Goal: Information Seeking & Learning: Understand process/instructions

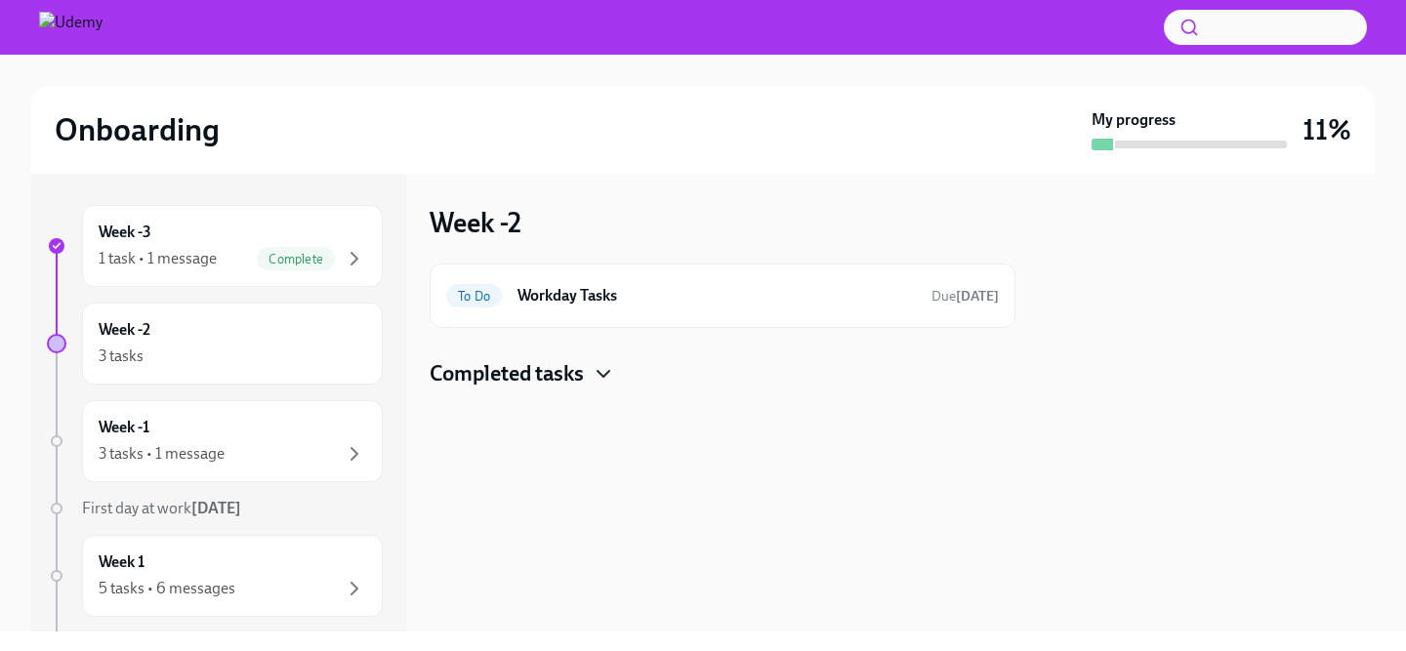
click at [598, 373] on icon "button" at bounding box center [603, 373] width 23 height 23
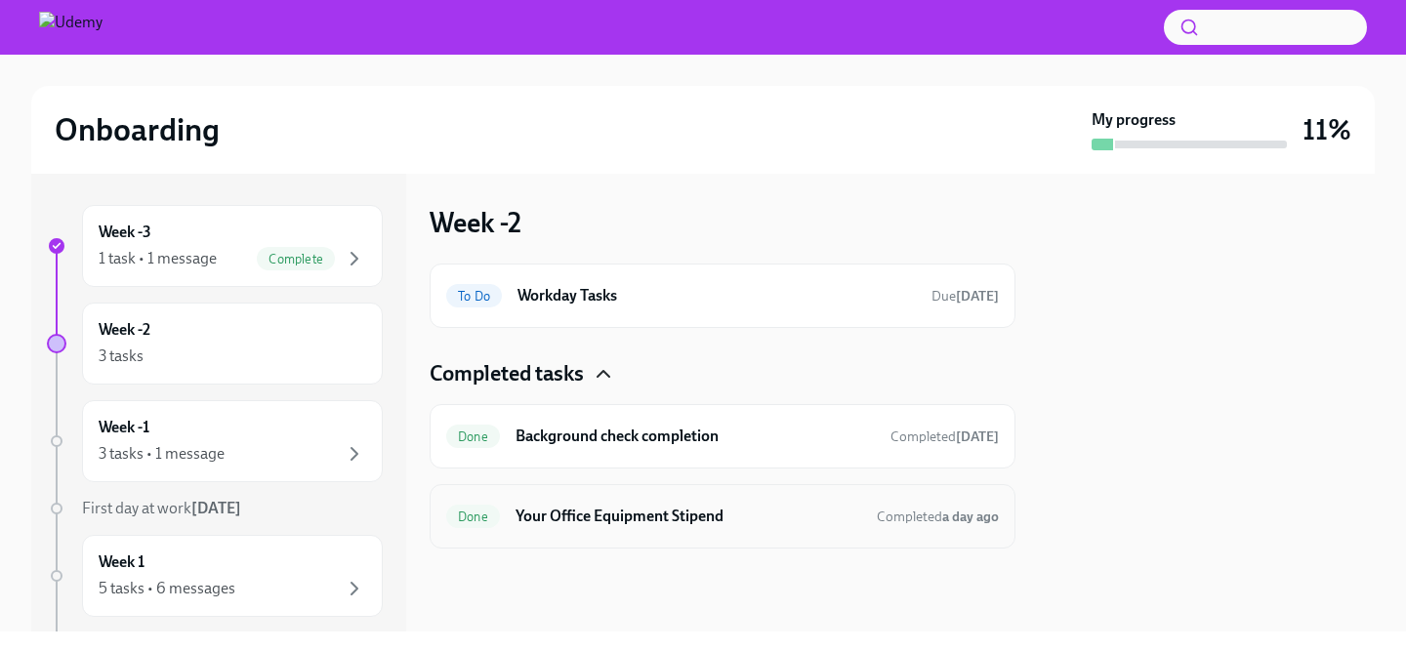
click at [710, 526] on h6 "Your Office Equipment Stipend" at bounding box center [689, 516] width 346 height 21
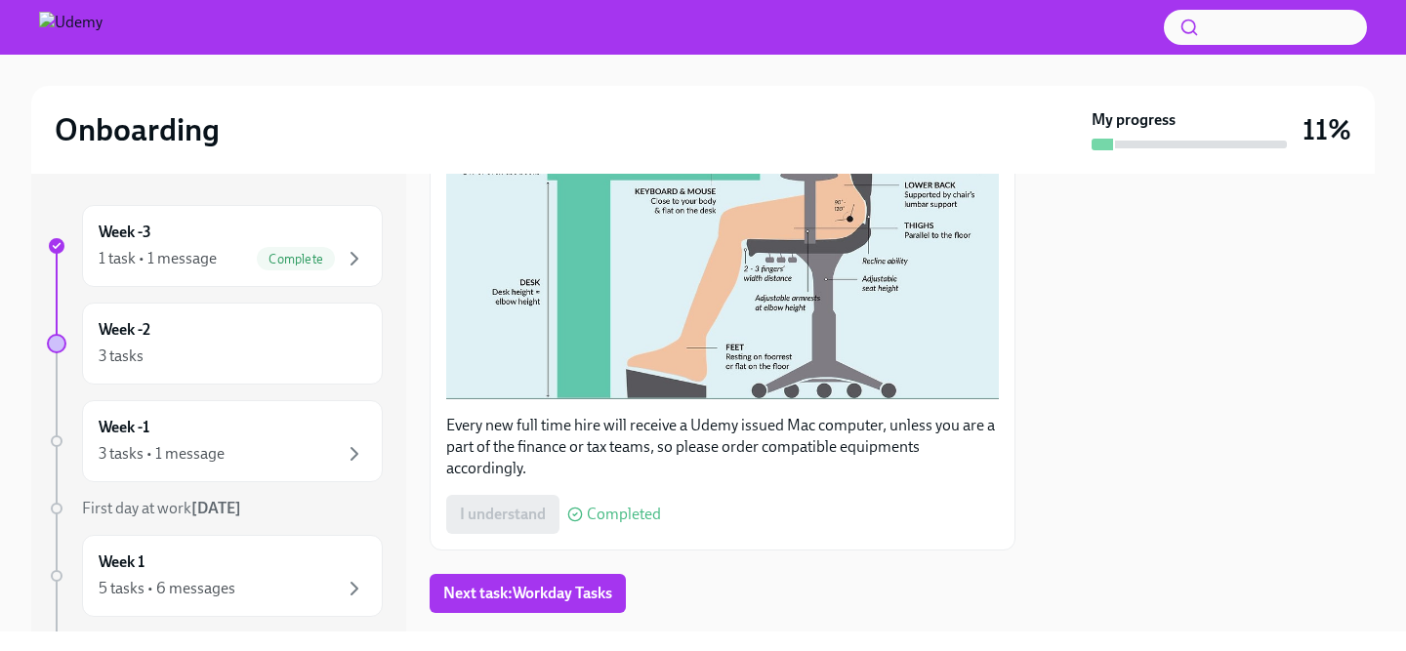
scroll to position [692, 0]
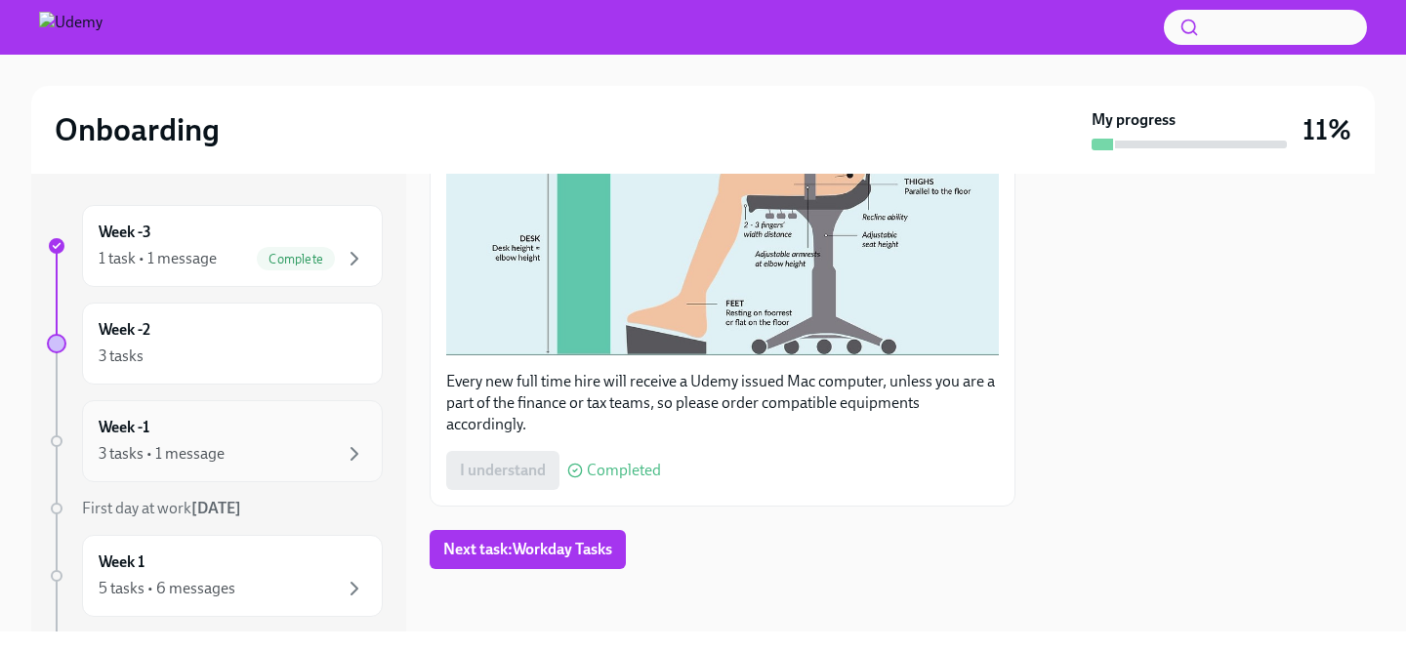
click at [289, 431] on div "Week -1 3 tasks • 1 message" at bounding box center [233, 441] width 268 height 49
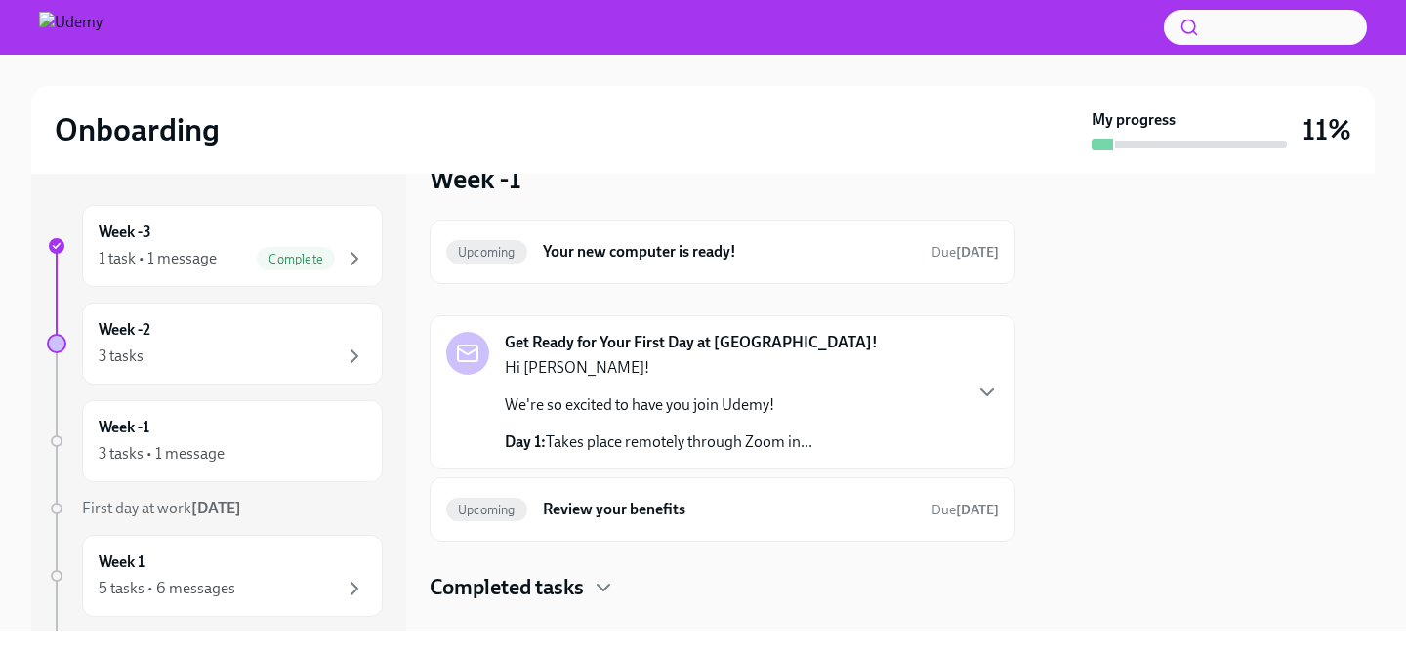
scroll to position [77, 0]
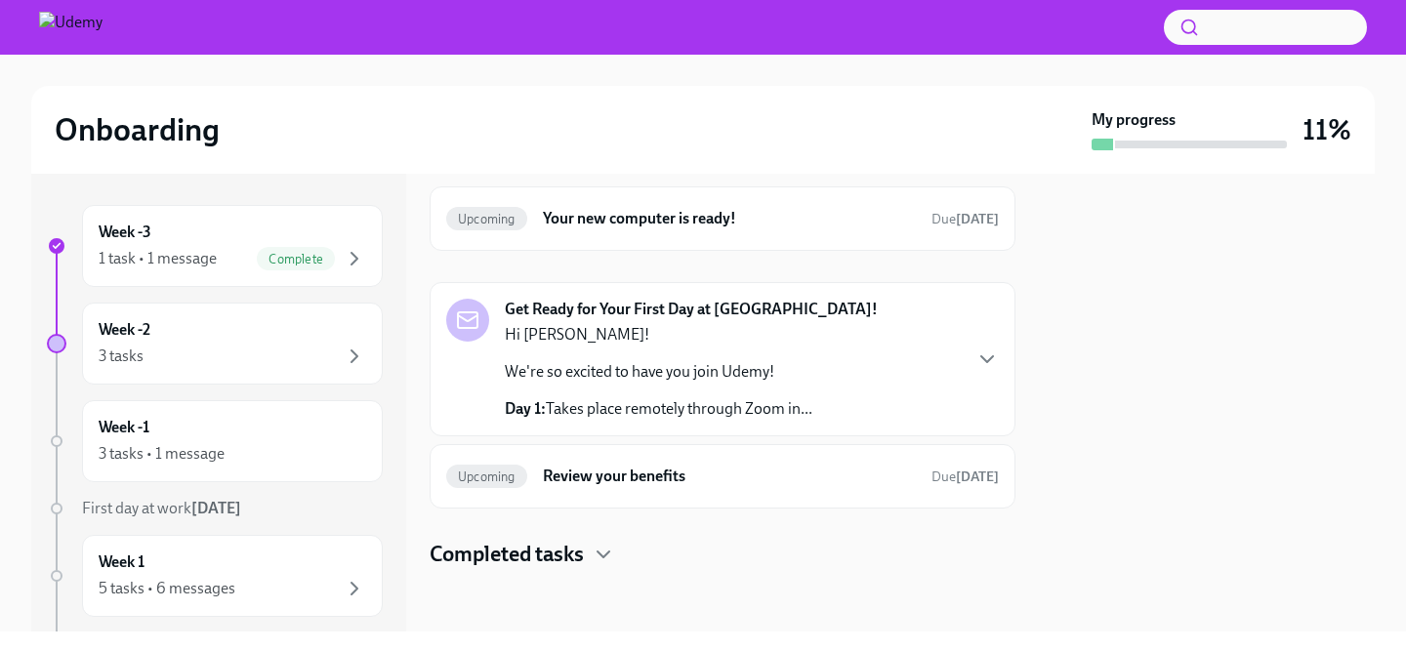
click at [1000, 358] on div "Get Ready for Your First Day at Udemy! Hi Shawn! We're so excited to have you j…" at bounding box center [723, 359] width 586 height 154
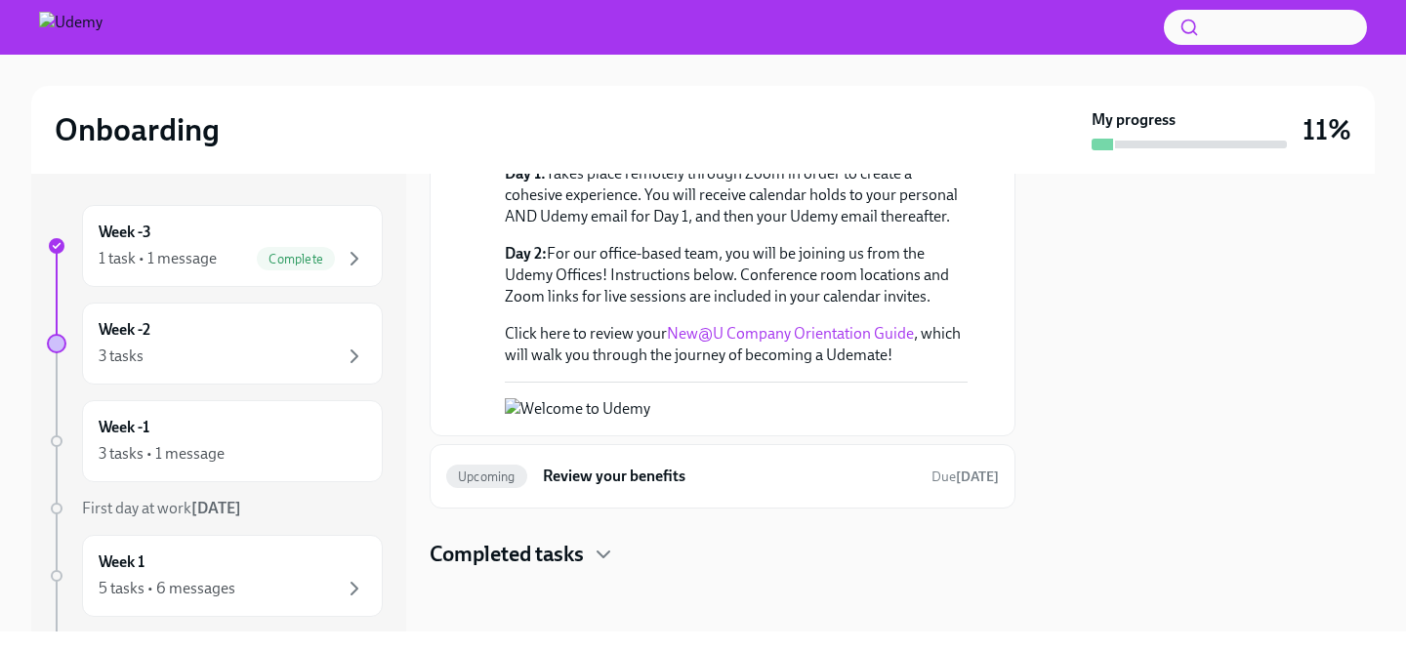
scroll to position [432, 0]
click at [749, 324] on link "New@U Company Orientation Guide" at bounding box center [790, 333] width 247 height 19
click at [854, 483] on h6 "Review your benefits" at bounding box center [729, 476] width 373 height 21
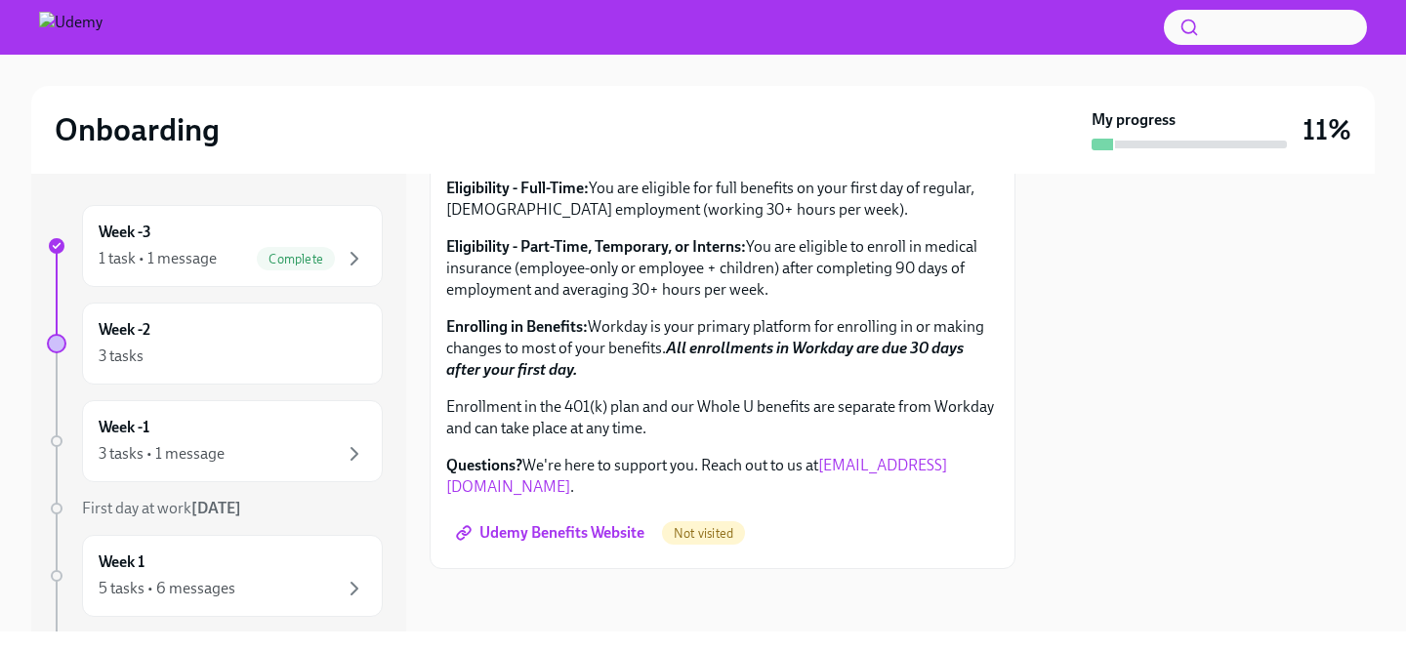
scroll to position [807, 0]
click at [596, 534] on span "Udemy Benefits Website" at bounding box center [552, 534] width 185 height 20
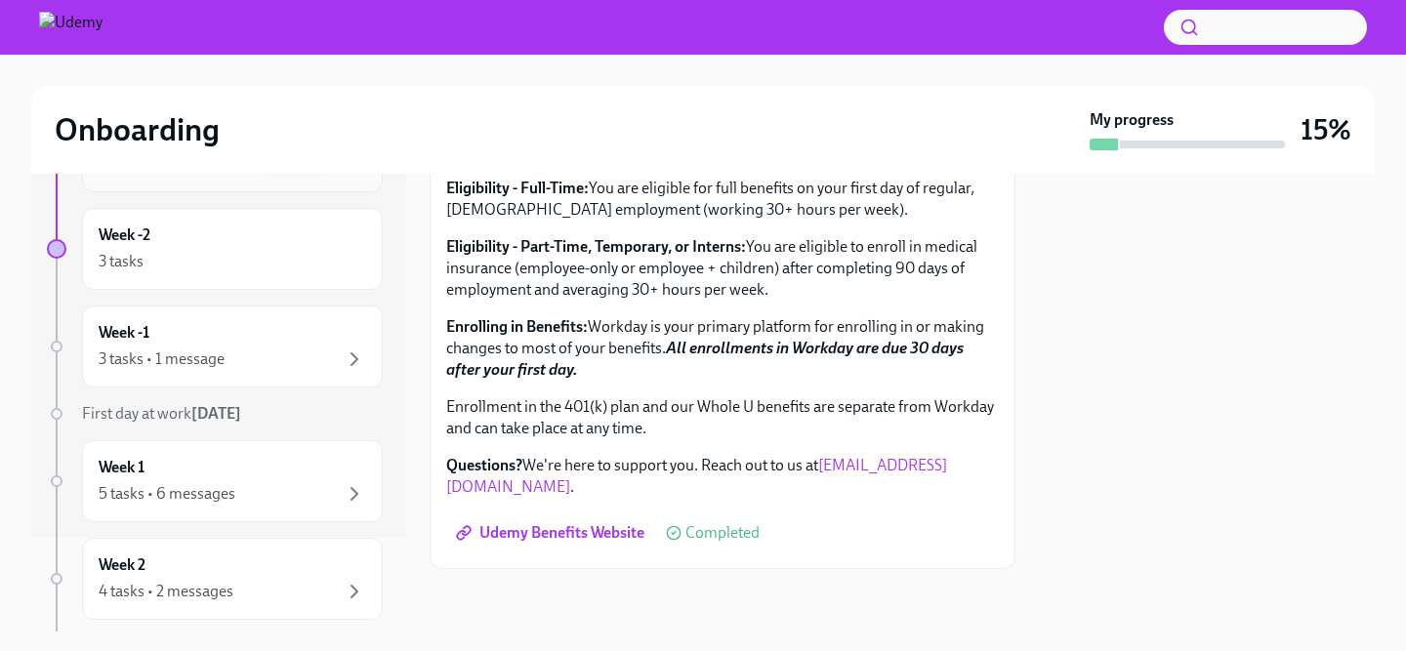
scroll to position [104, 0]
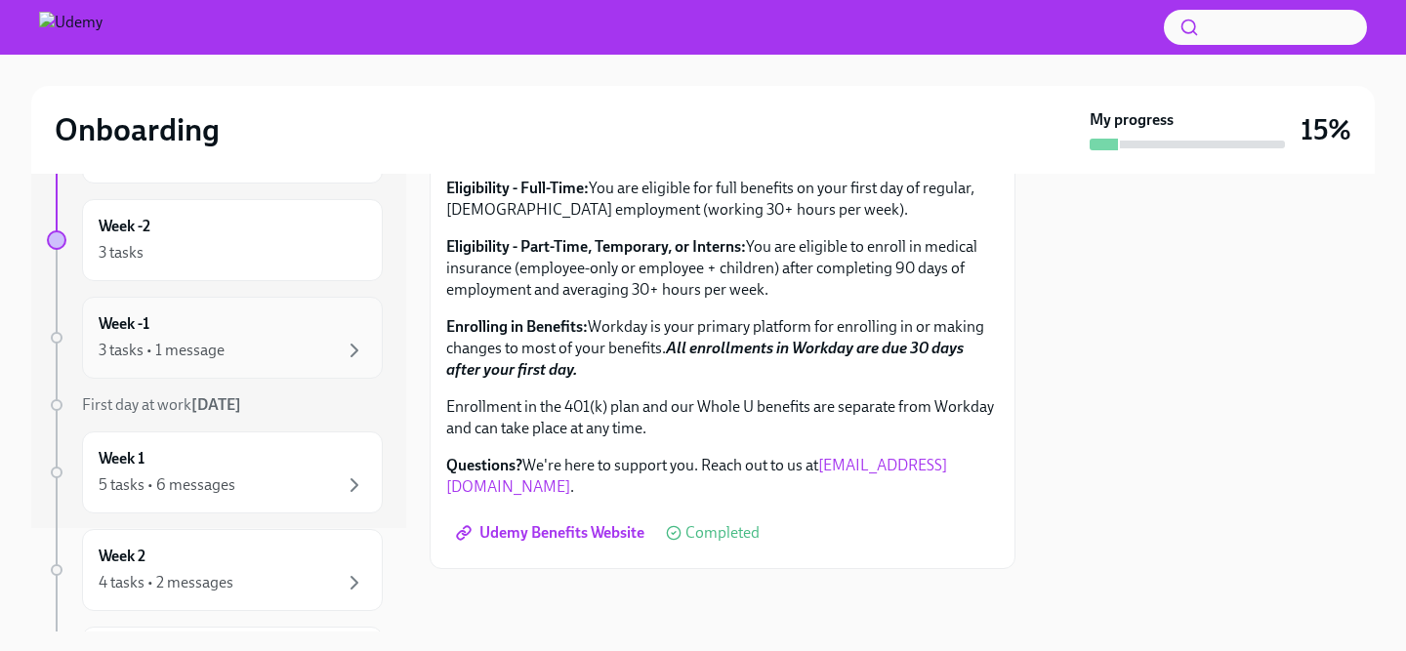
click at [260, 334] on div "Week -1 3 tasks • 1 message" at bounding box center [233, 338] width 268 height 49
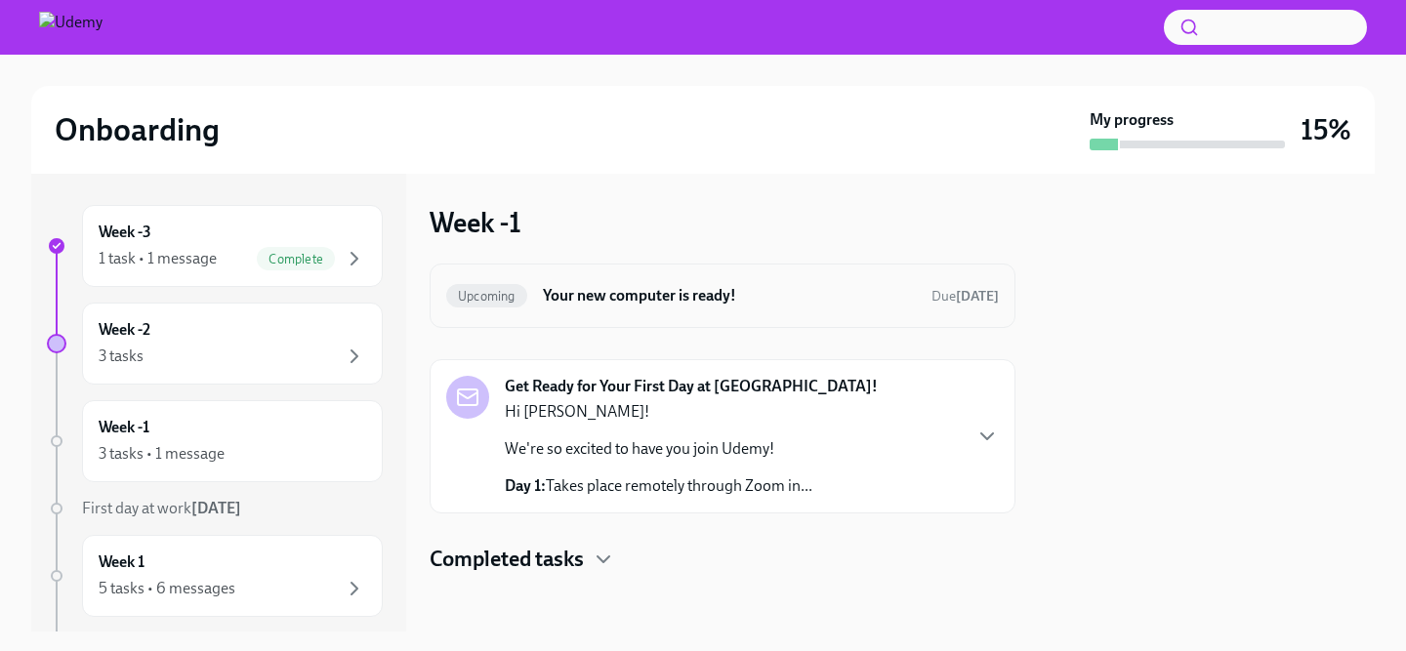
scroll to position [5, 0]
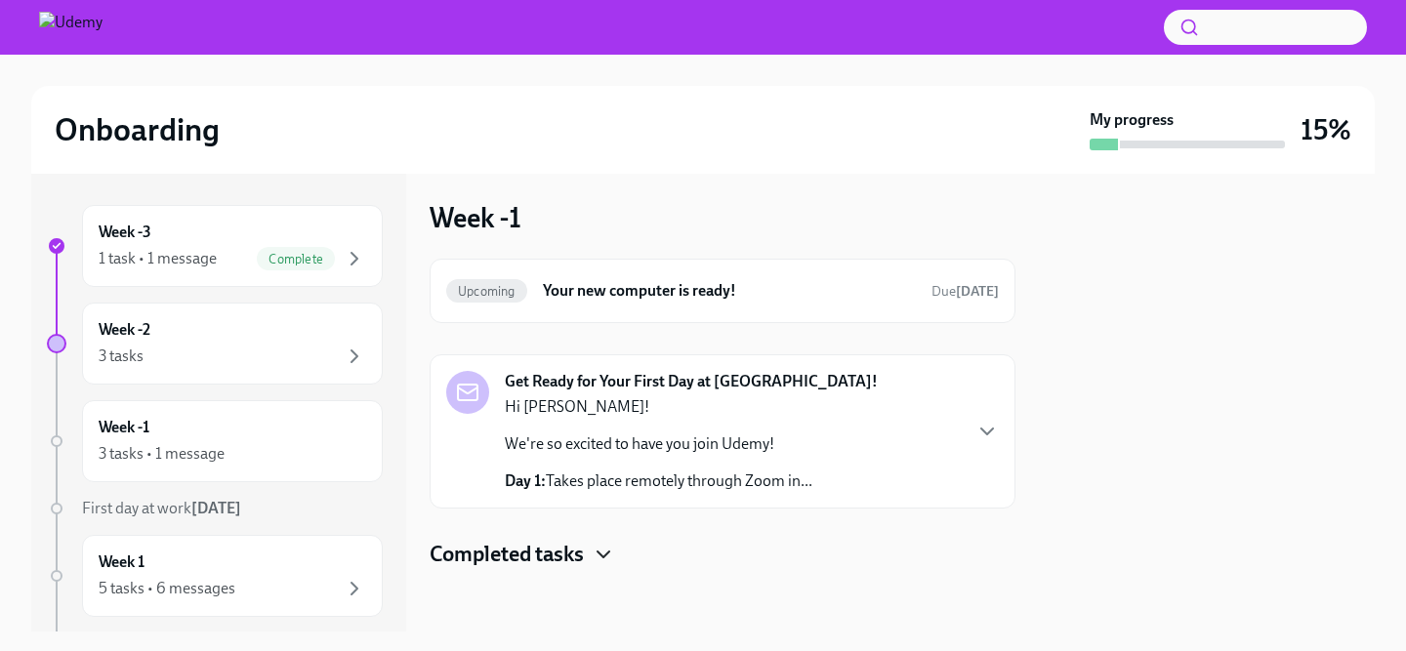
click at [600, 552] on icon "button" at bounding box center [604, 555] width 12 height 6
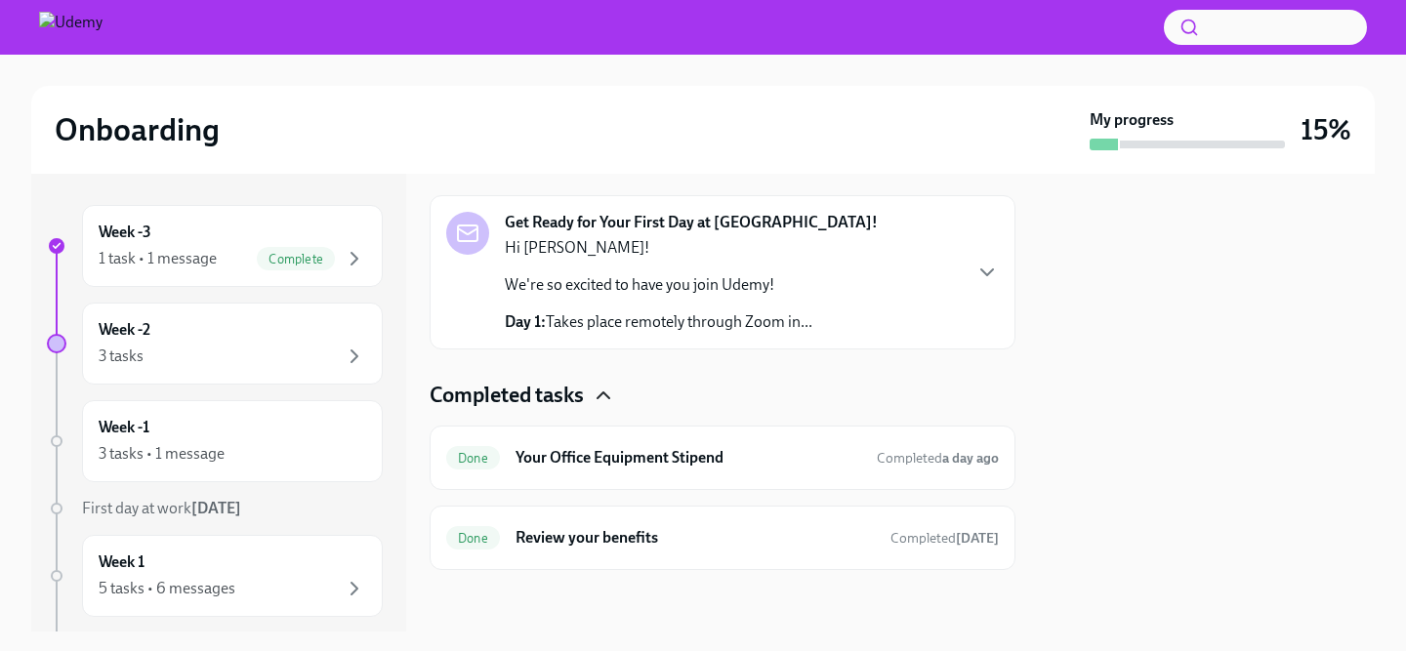
scroll to position [165, 0]
click at [260, 437] on div "Week -1 3 tasks • 1 message" at bounding box center [233, 441] width 268 height 49
click at [992, 257] on div "Get Ready for Your First Day at Udemy! Hi Shawn! We're so excited to have you j…" at bounding box center [722, 271] width 553 height 121
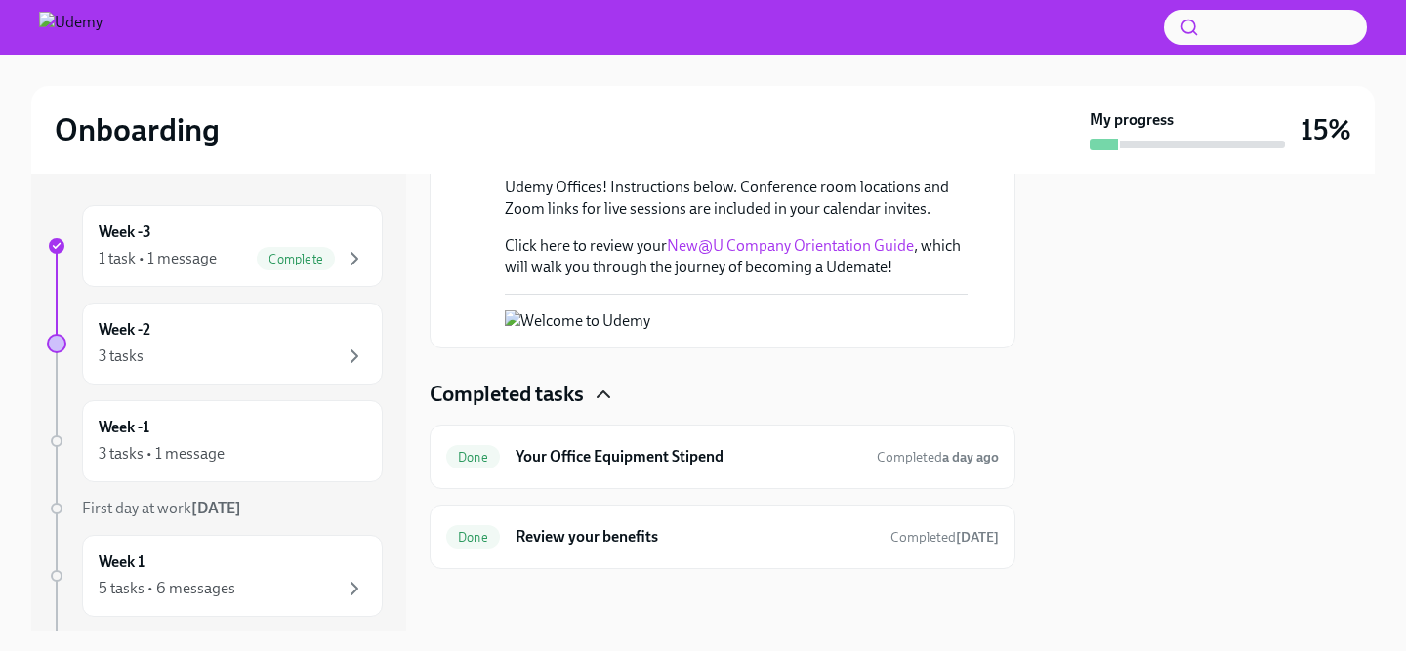
scroll to position [634, 0]
click at [196, 473] on div "Week -1 3 tasks • 1 message" at bounding box center [232, 441] width 301 height 82
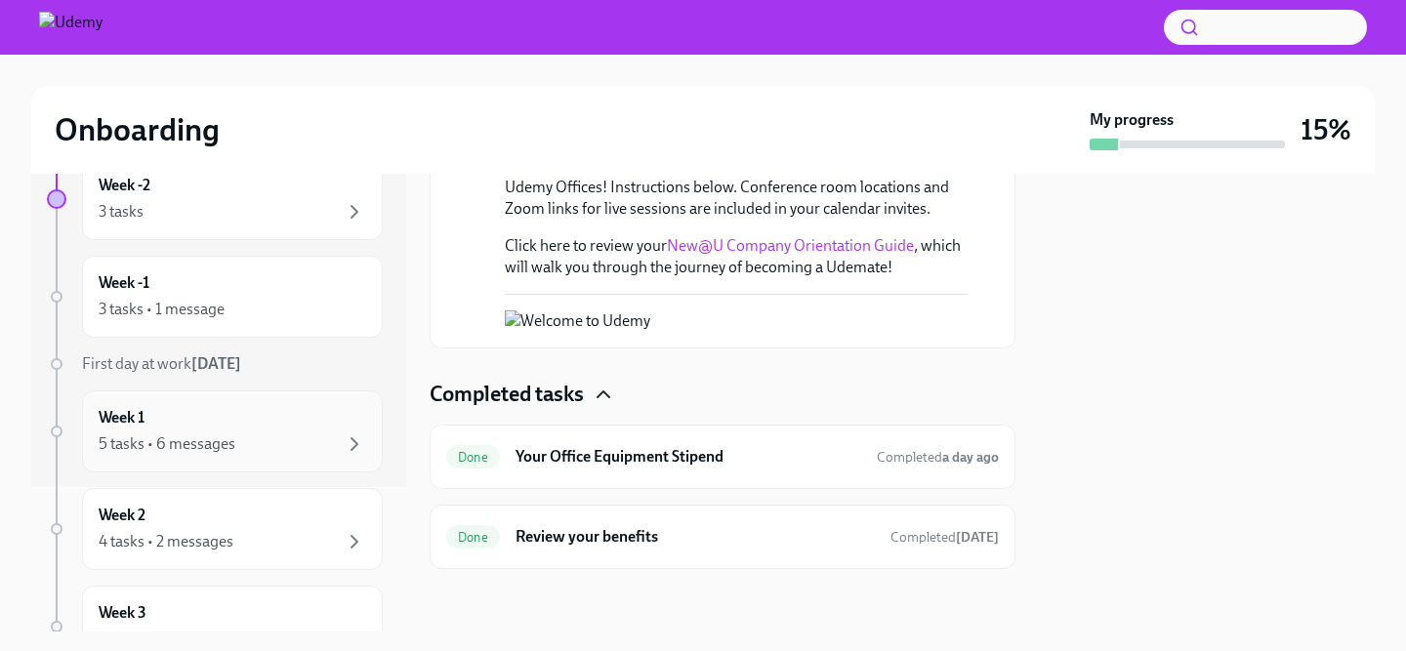
click at [201, 442] on div "5 tasks • 6 messages" at bounding box center [167, 444] width 137 height 21
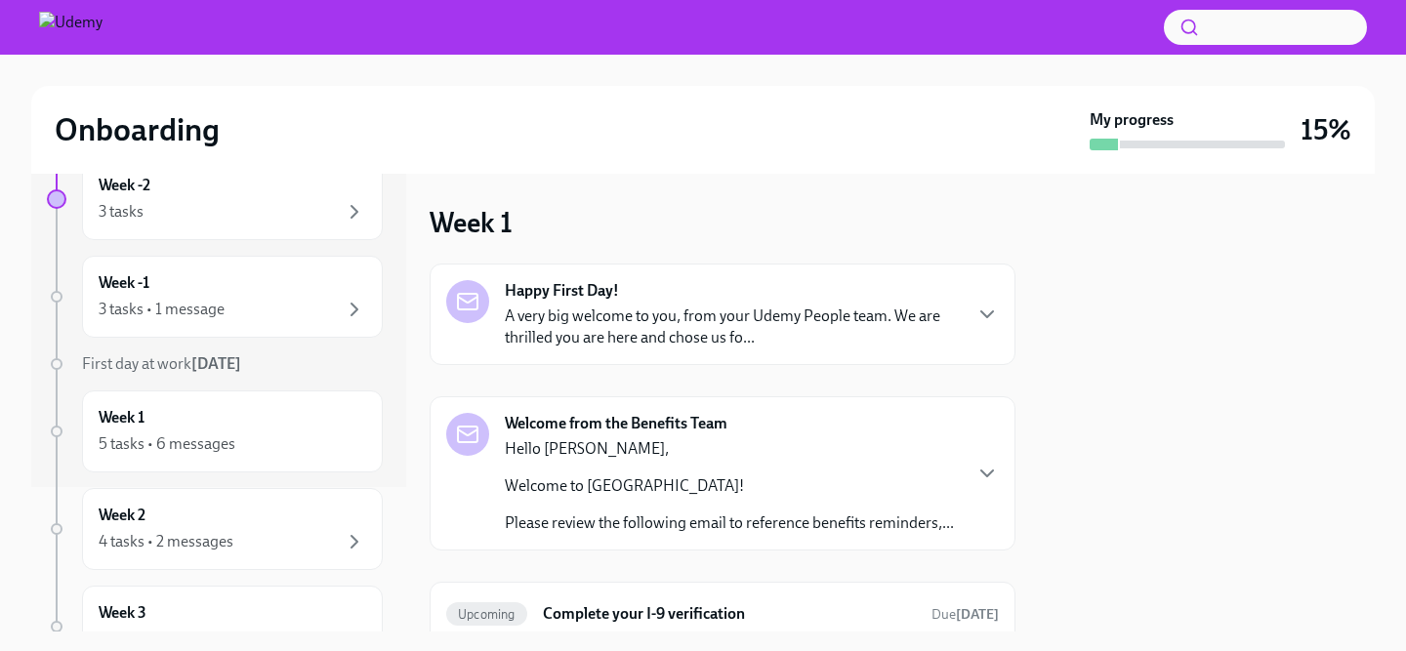
click at [725, 305] on div "Happy First Day! A very big welcome to you, from your Udemy People team. We are…" at bounding box center [732, 314] width 455 height 68
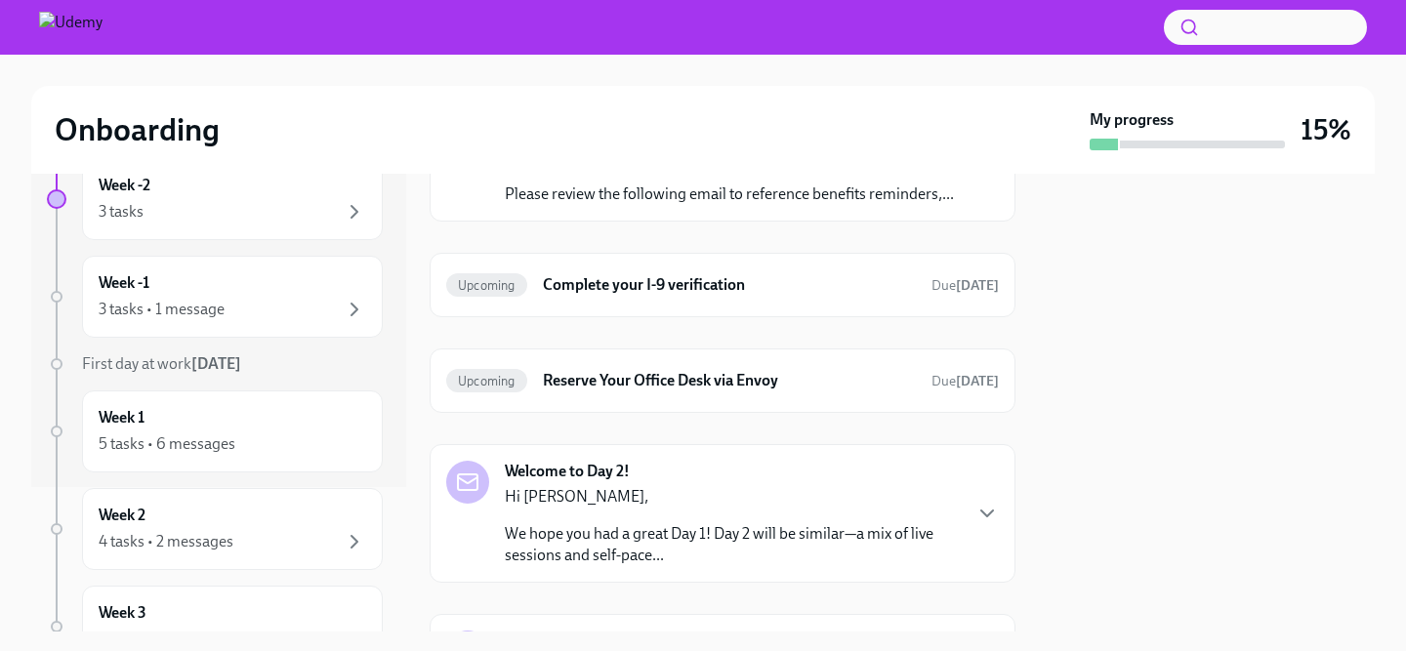
scroll to position [1163, 0]
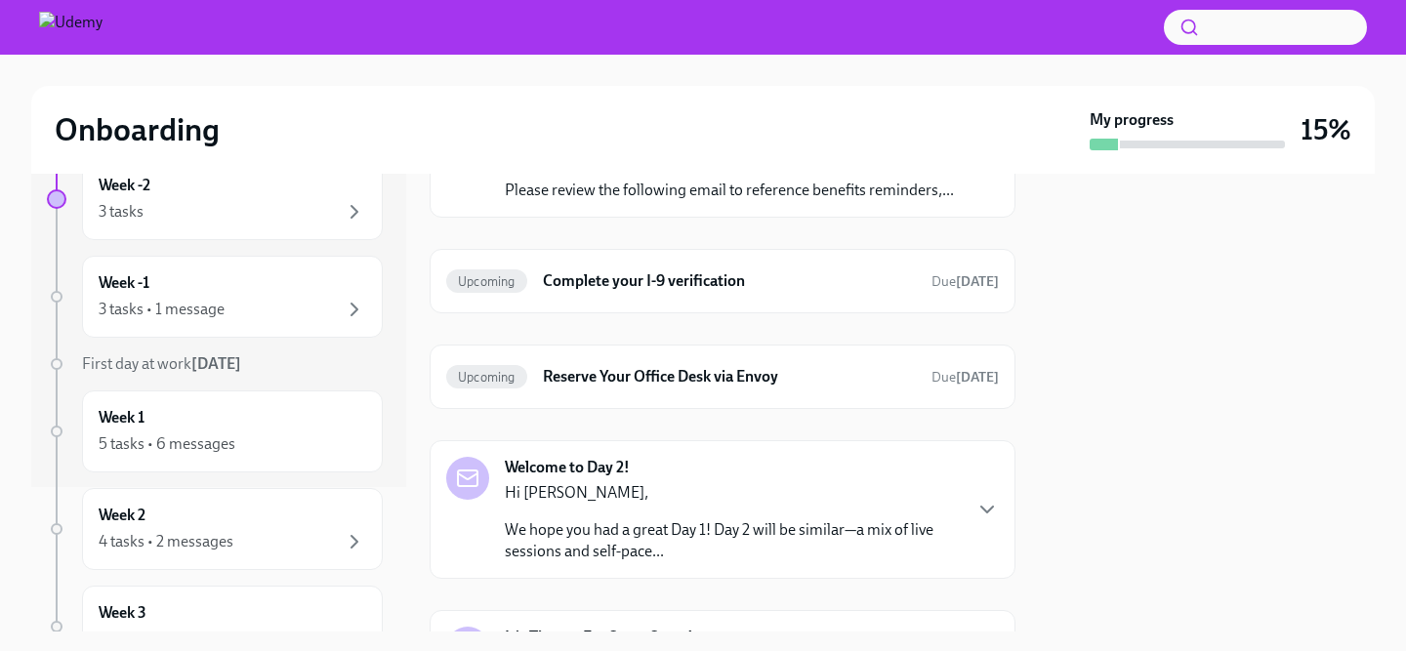
click at [767, 201] on div "Hello Shawn, Welcome to Udemy! Please review the following email to reference b…" at bounding box center [729, 153] width 449 height 96
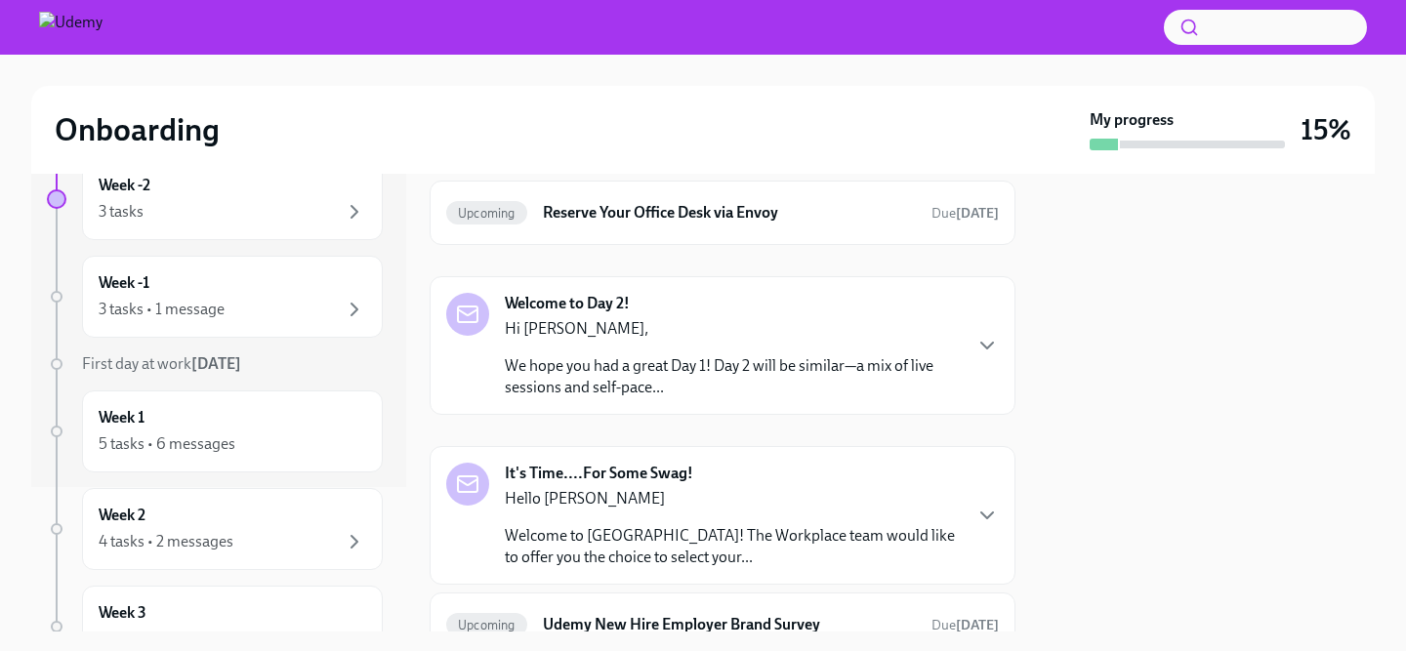
scroll to position [2855, 0]
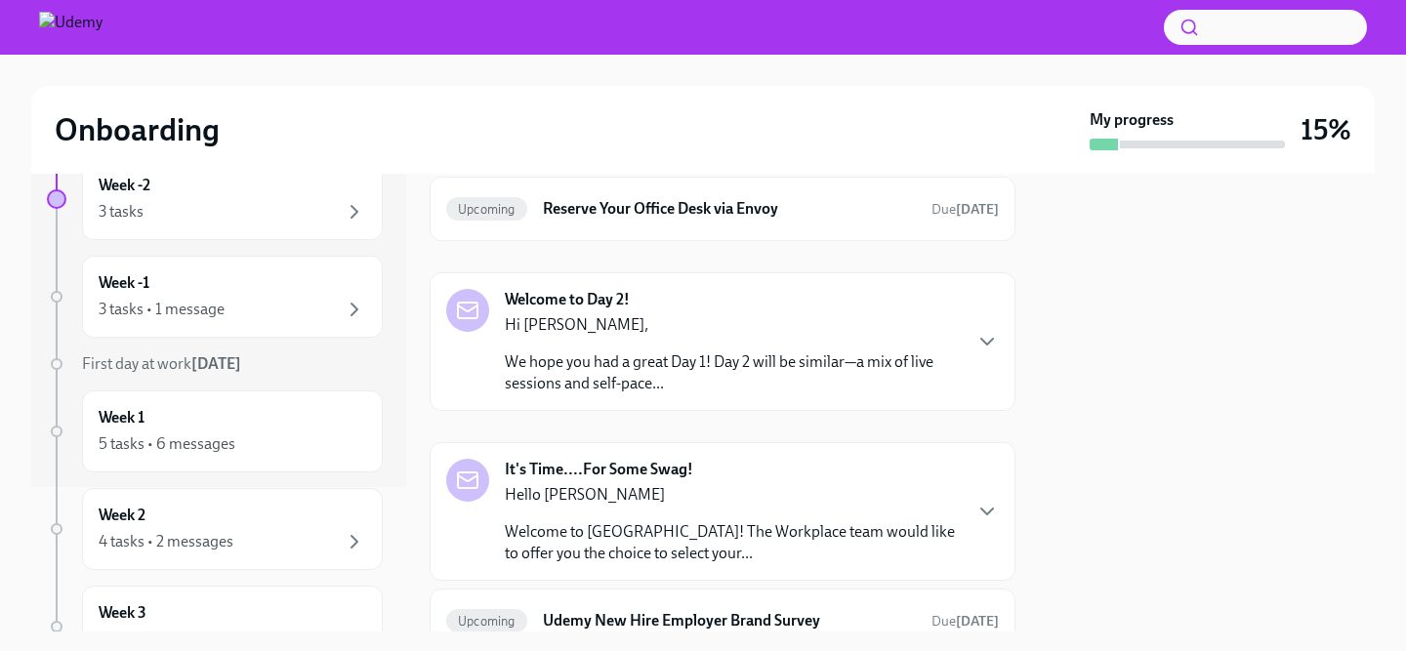
click at [795, 124] on h6 "Complete your I-9 verification" at bounding box center [729, 113] width 373 height 21
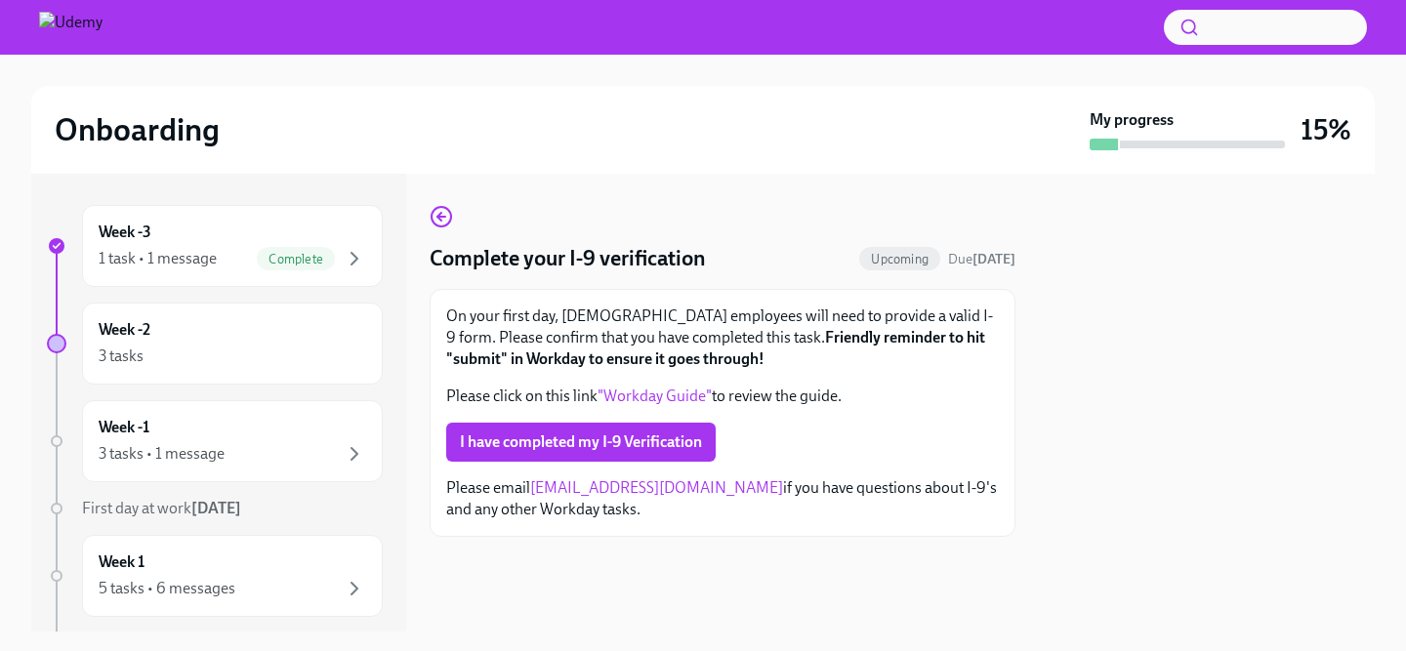
click at [667, 395] on link ""Workday Guide"" at bounding box center [655, 396] width 114 height 19
